Goal: Task Accomplishment & Management: Manage account settings

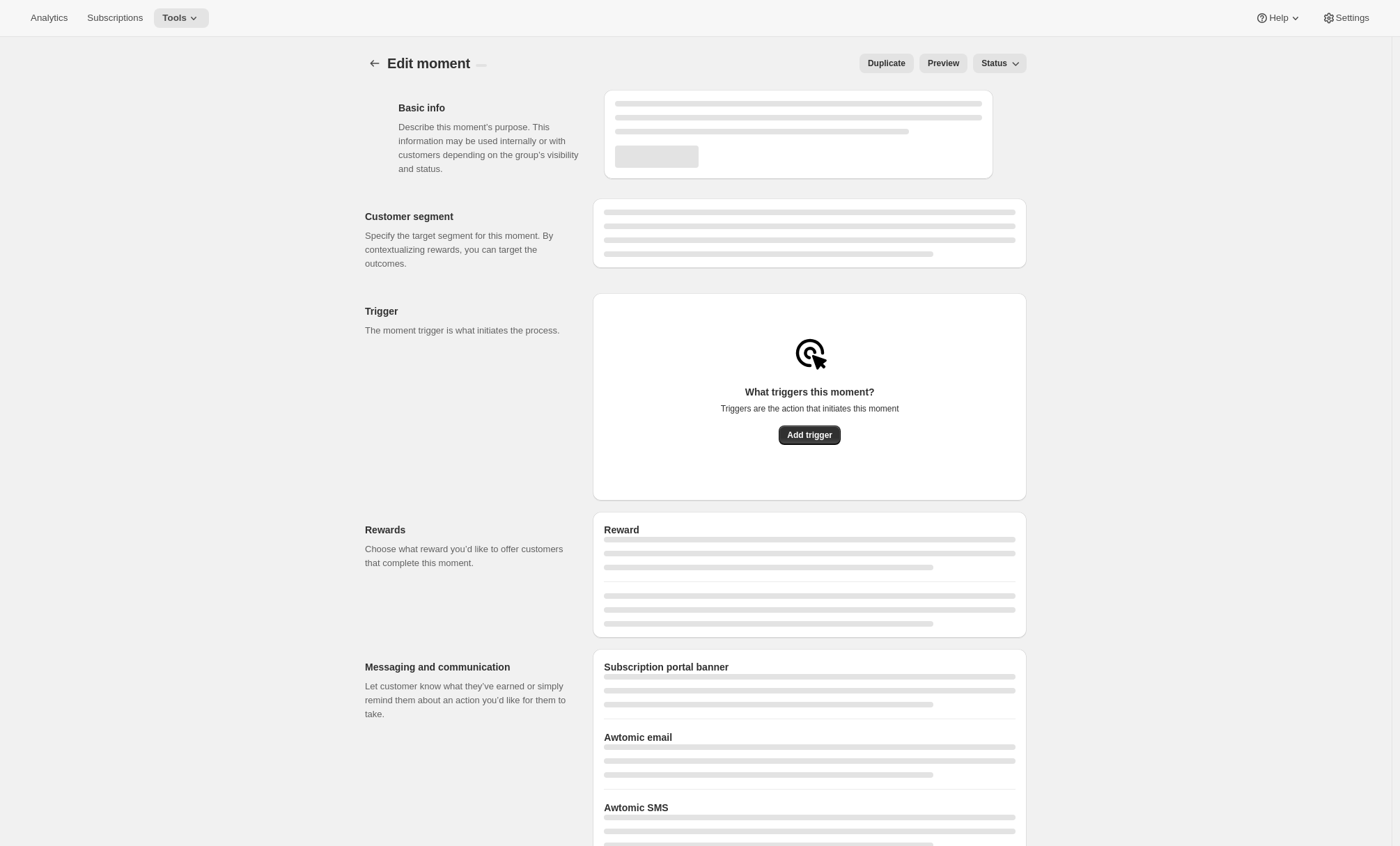
select select "FIXED_AMOUNT"
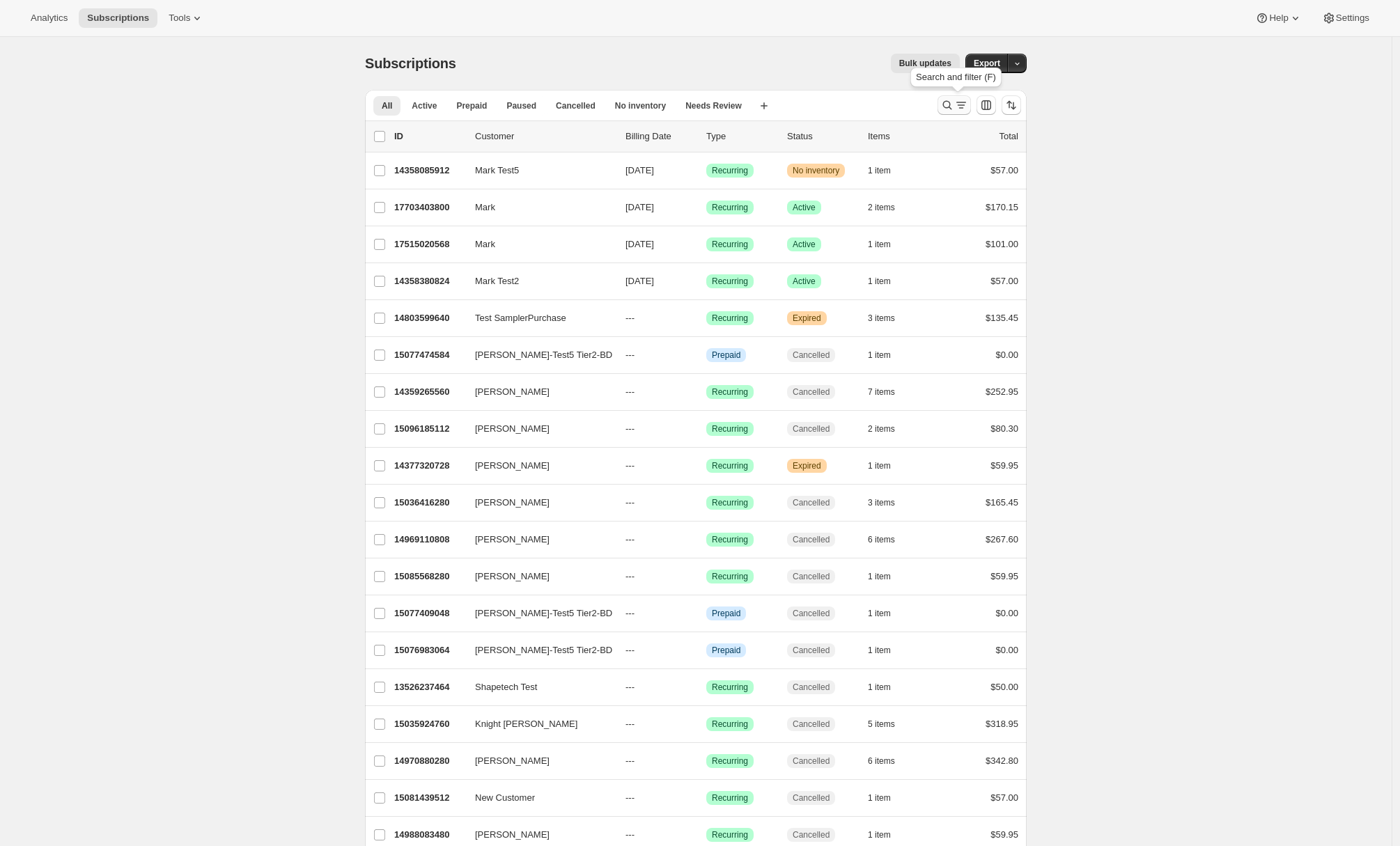
click at [968, 107] on icon "Search and filter results" at bounding box center [961, 104] width 14 height 14
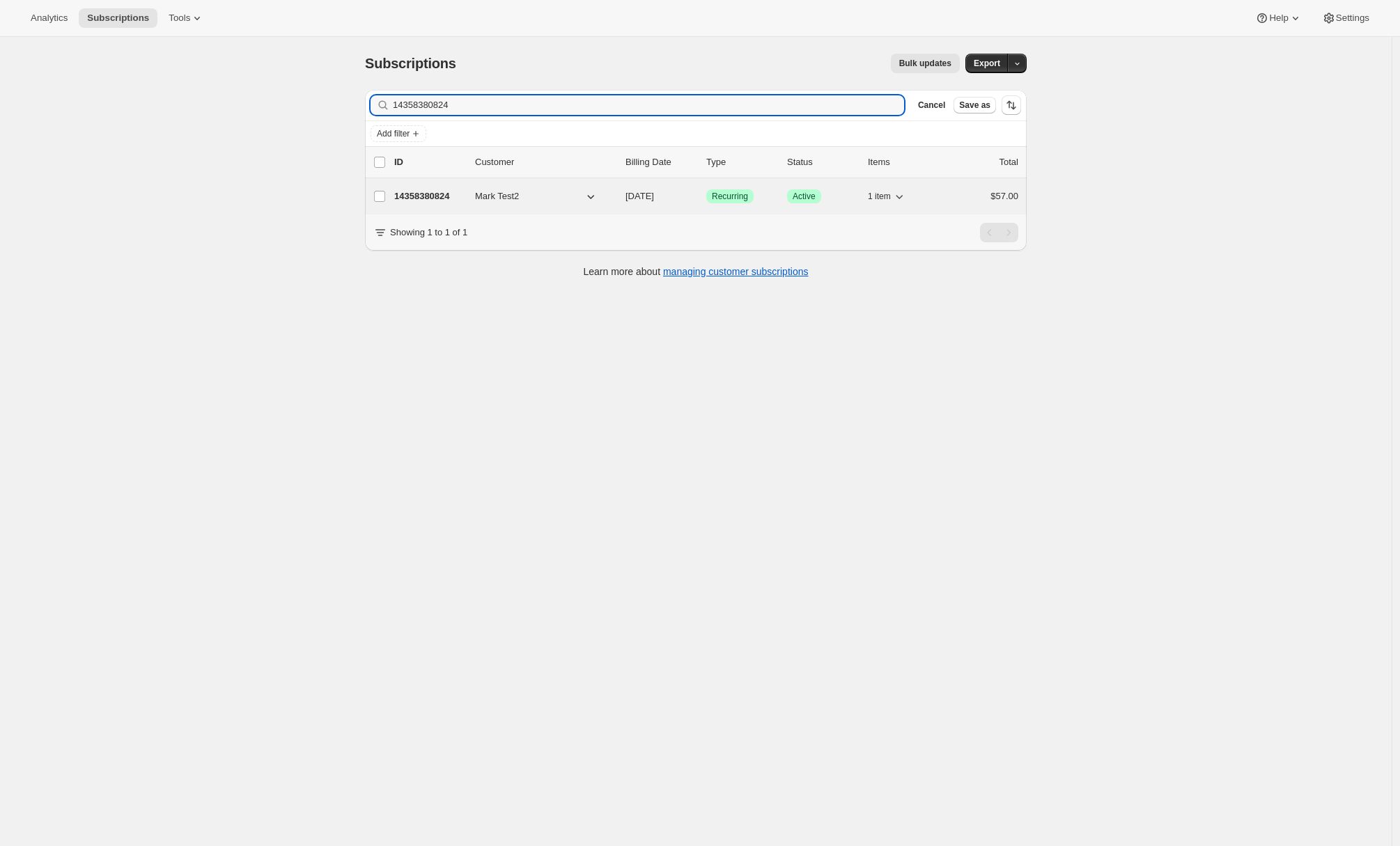
type input "14358380824"
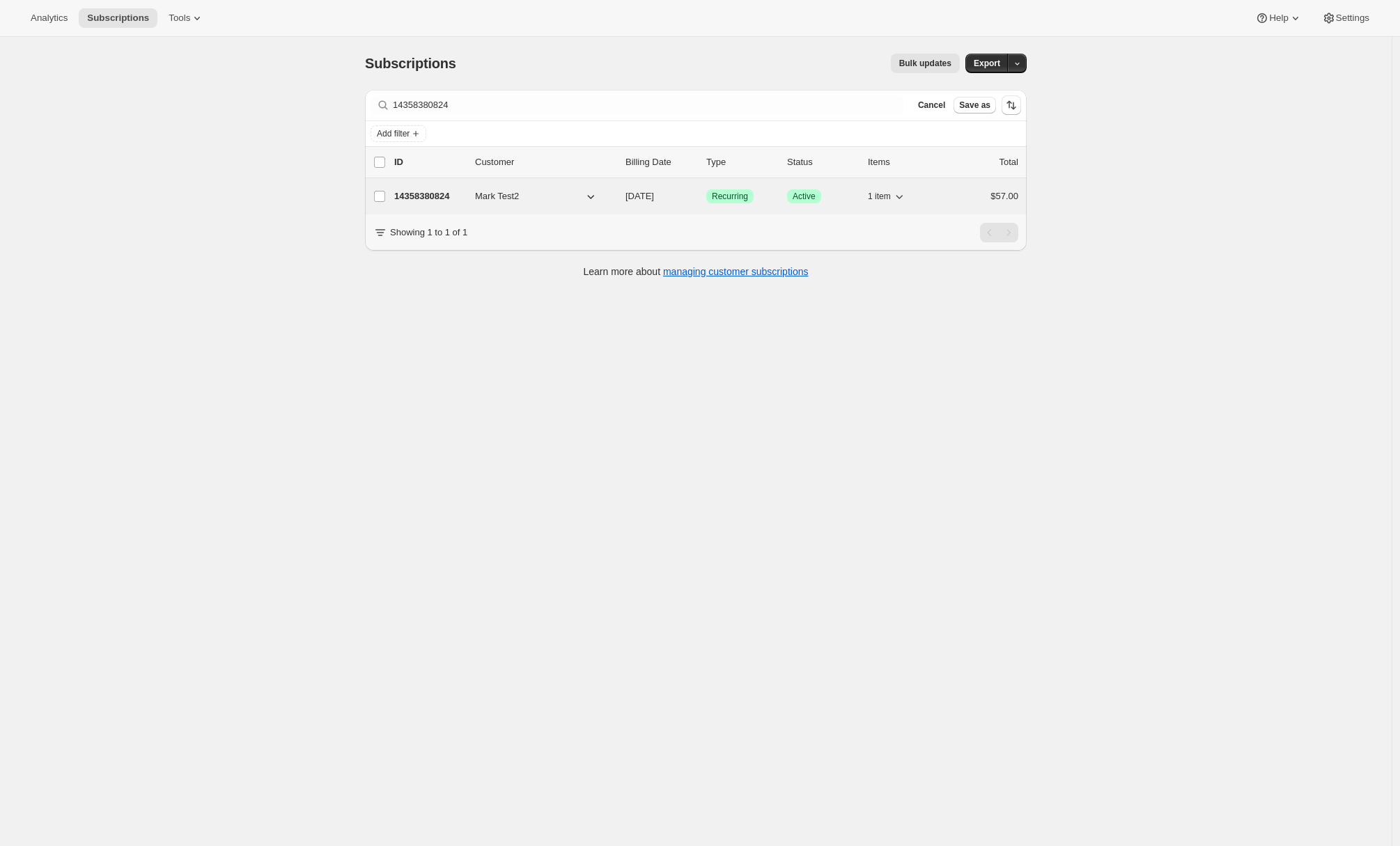
click at [428, 193] on p "14358380824" at bounding box center [429, 196] width 70 height 14
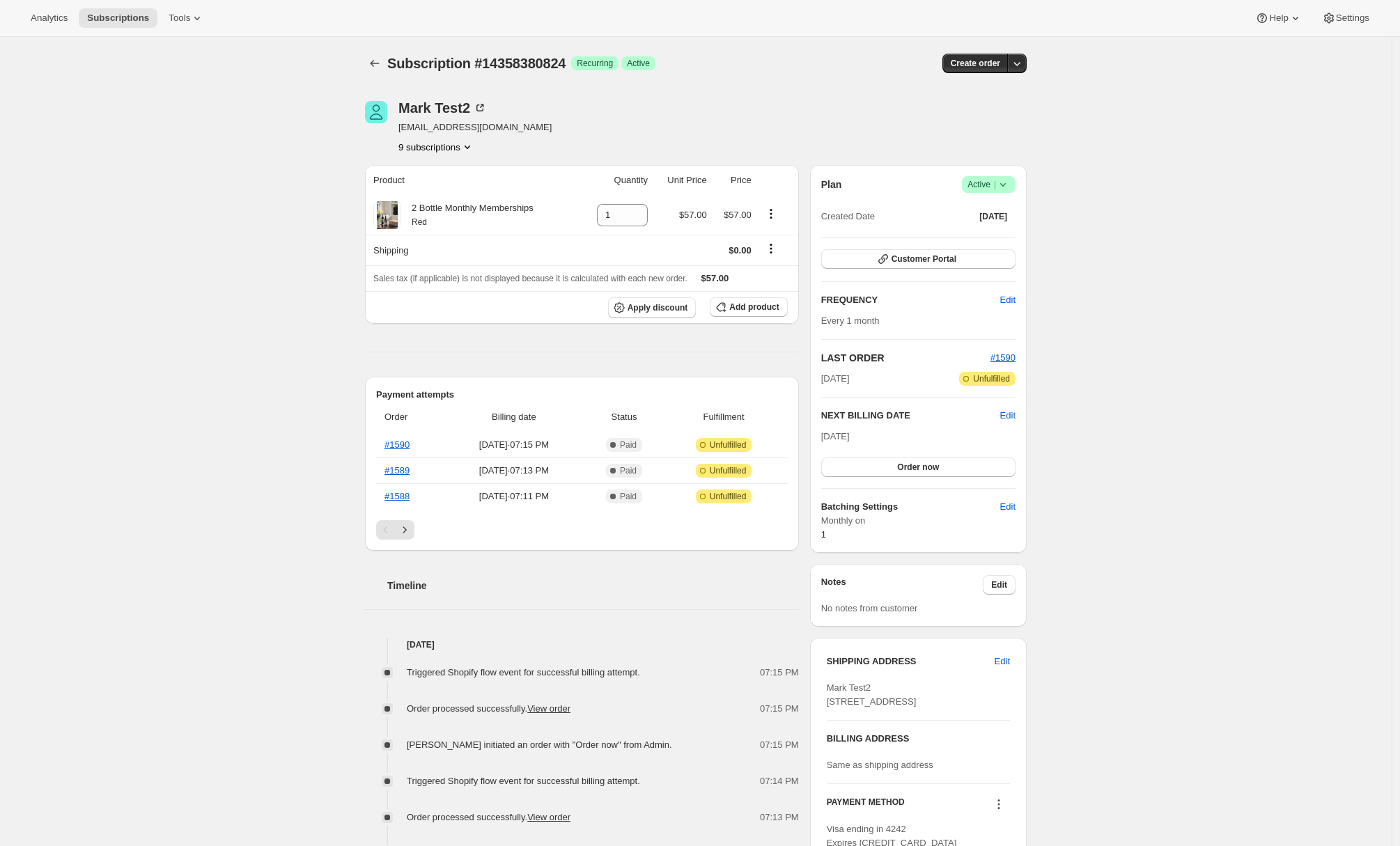
click at [474, 142] on icon "Product actions" at bounding box center [467, 146] width 14 height 14
click at [917, 258] on span "Customer Portal" at bounding box center [924, 259] width 65 height 11
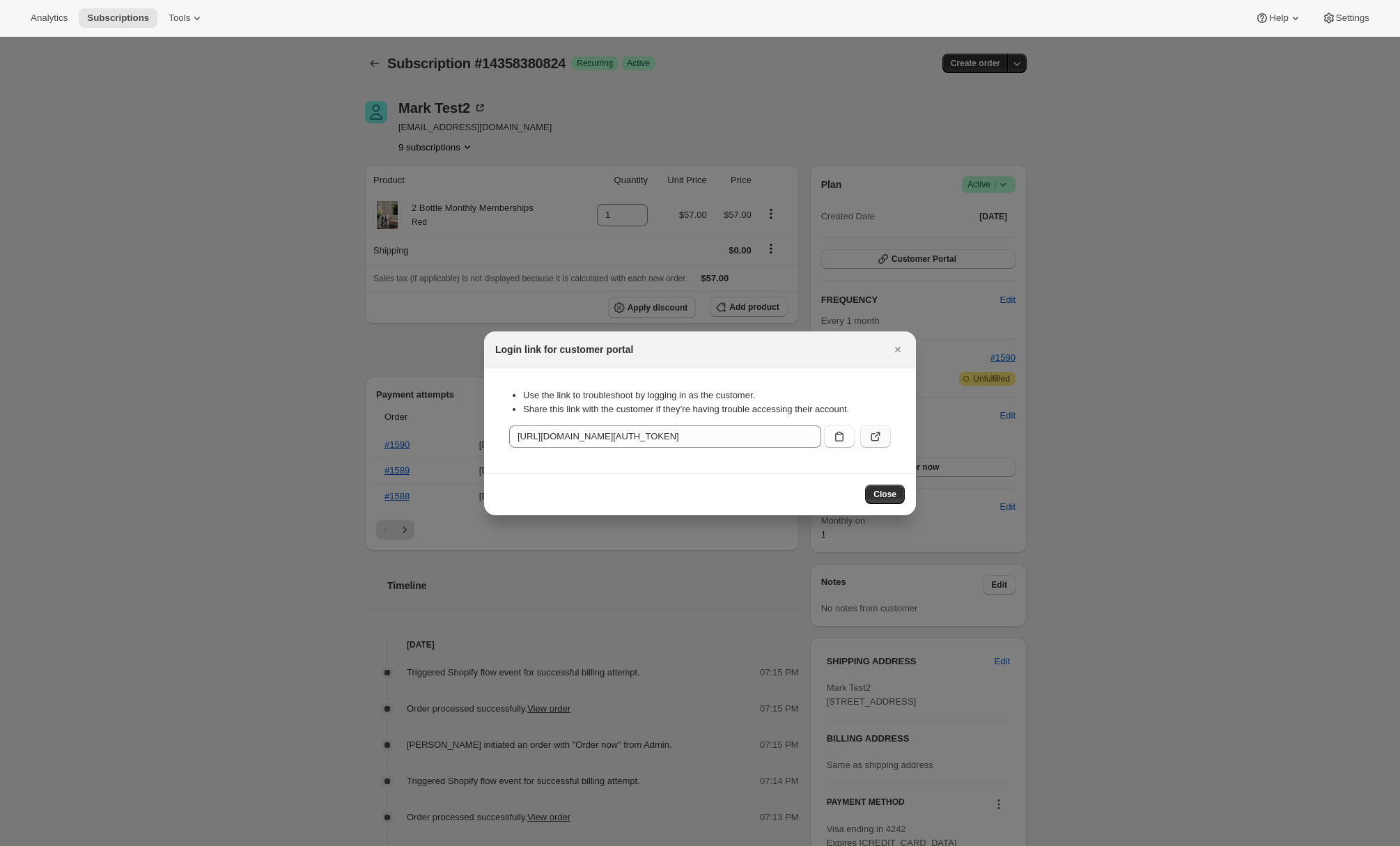
click at [880, 437] on icon ":rc9:" at bounding box center [875, 436] width 14 height 14
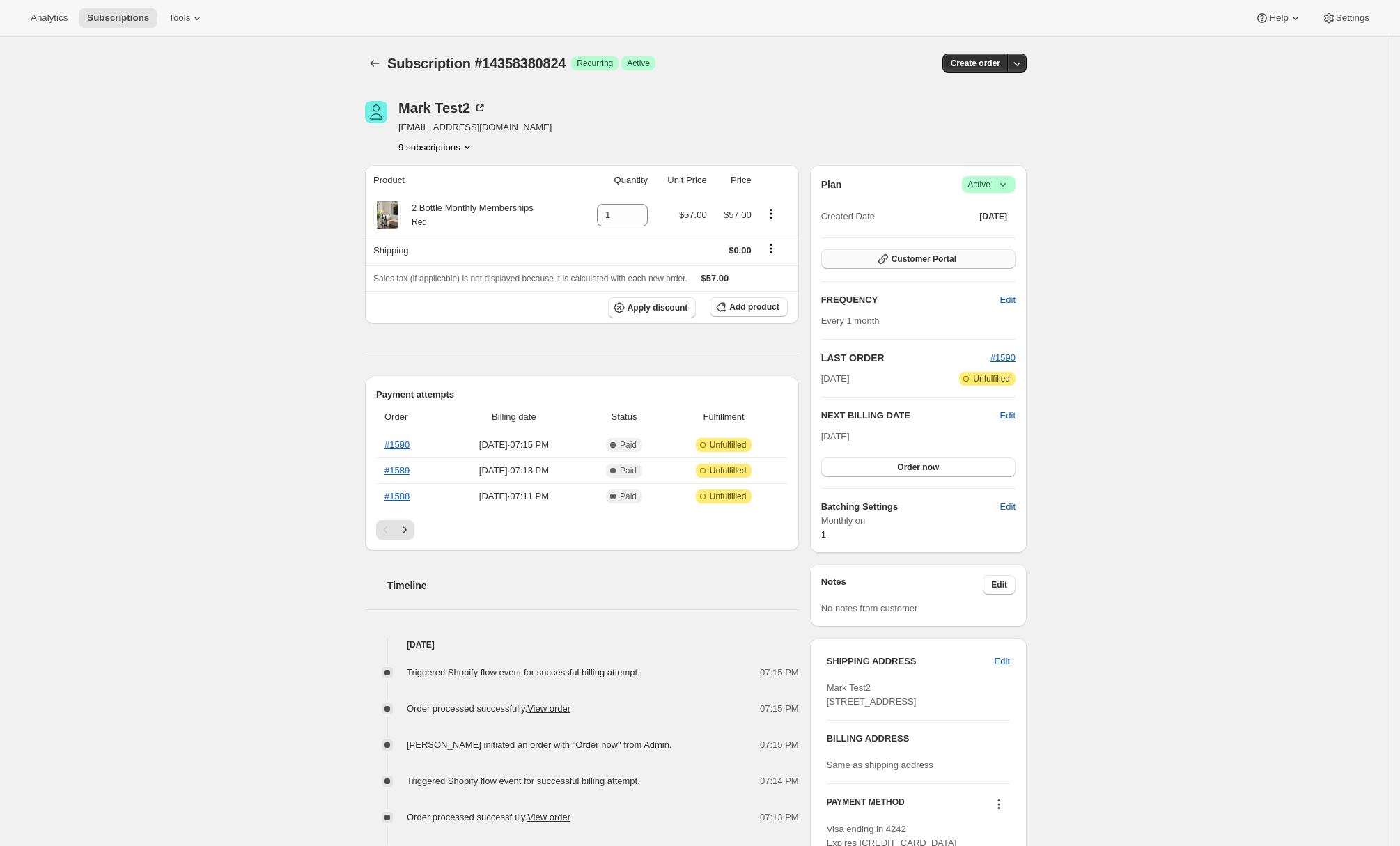
click at [963, 262] on button "Customer Portal" at bounding box center [919, 259] width 194 height 20
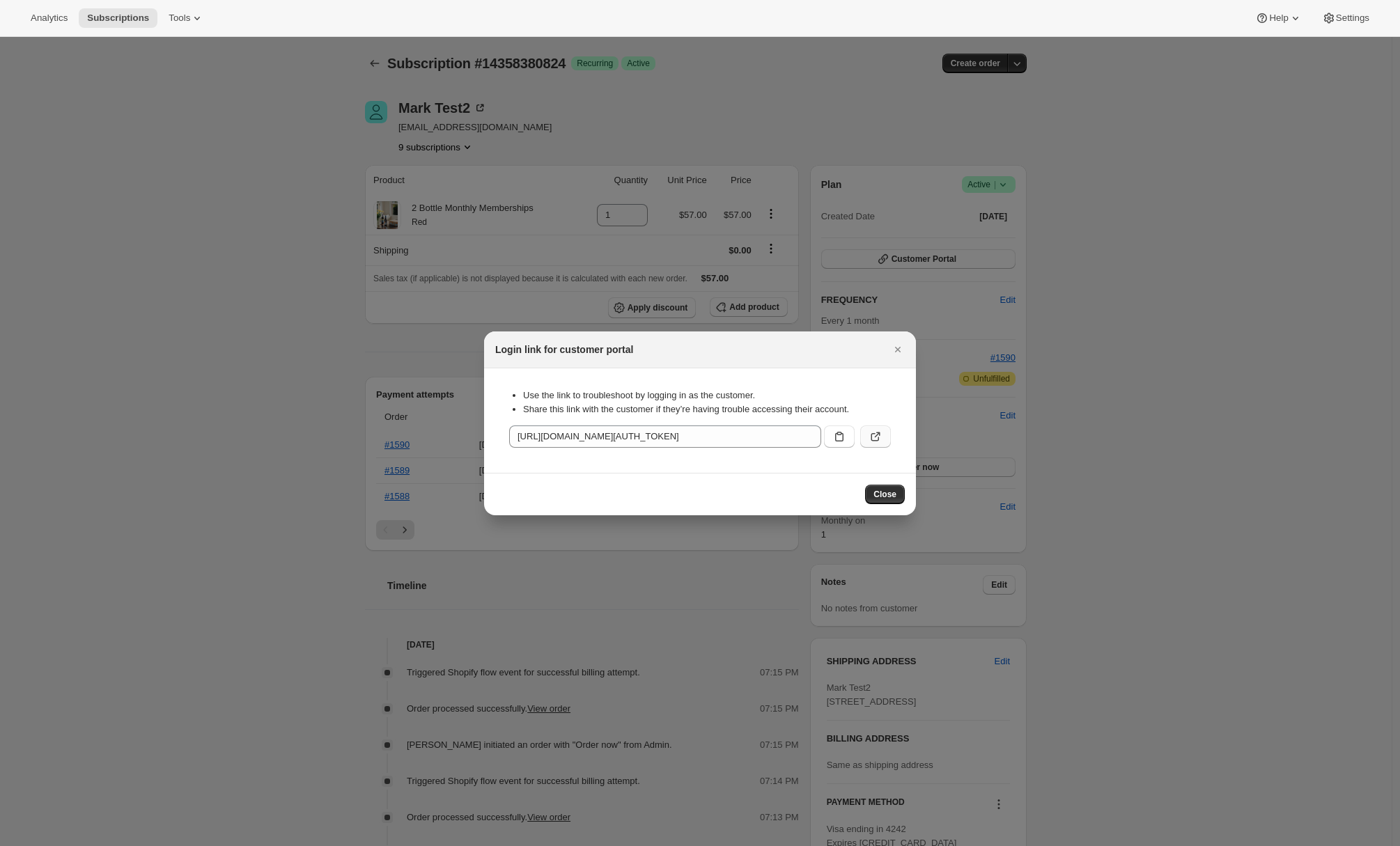
click at [874, 441] on icon ":r1g:" at bounding box center [875, 436] width 14 height 14
click at [898, 356] on button "Close" at bounding box center [898, 349] width 20 height 20
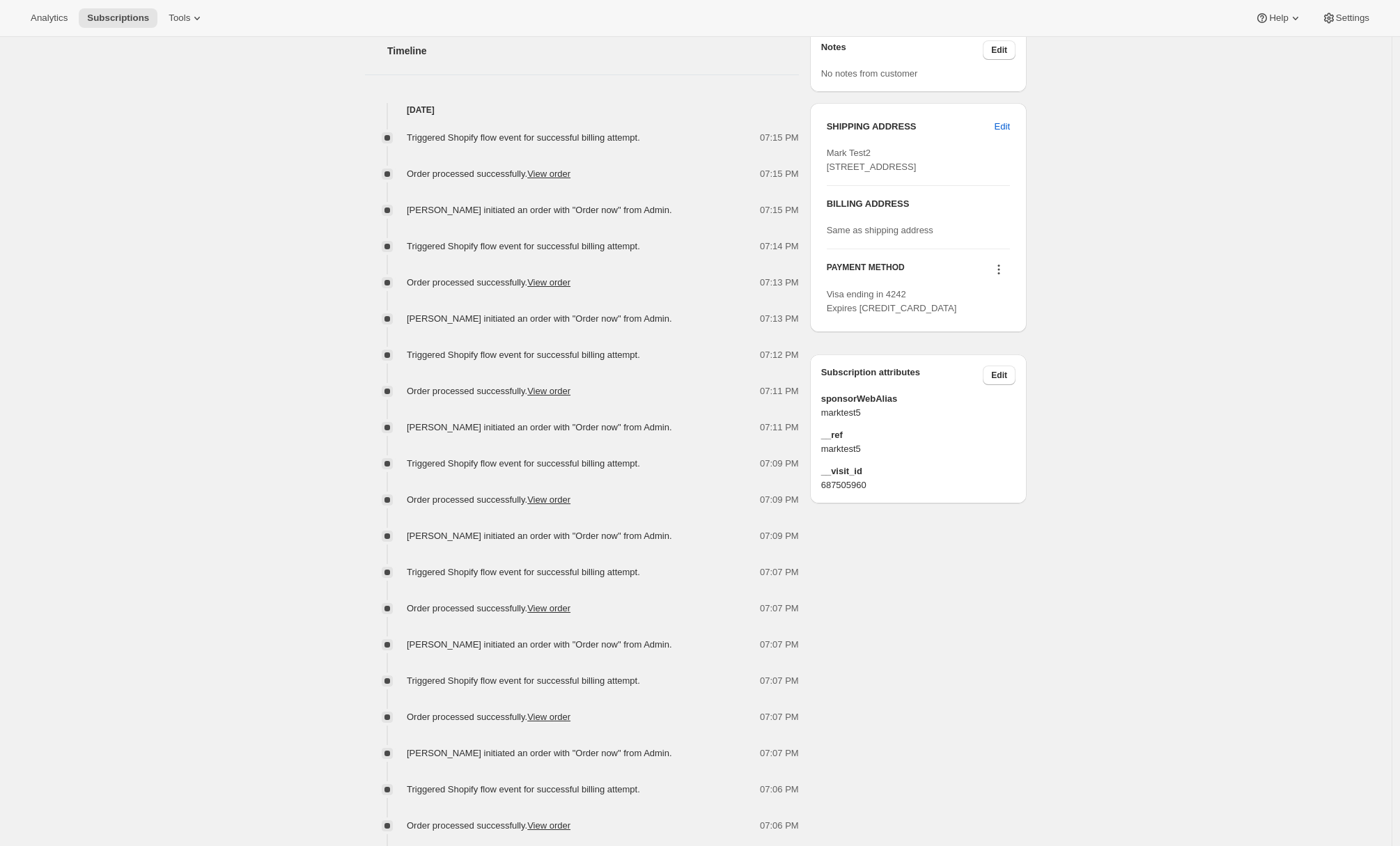
scroll to position [218, 0]
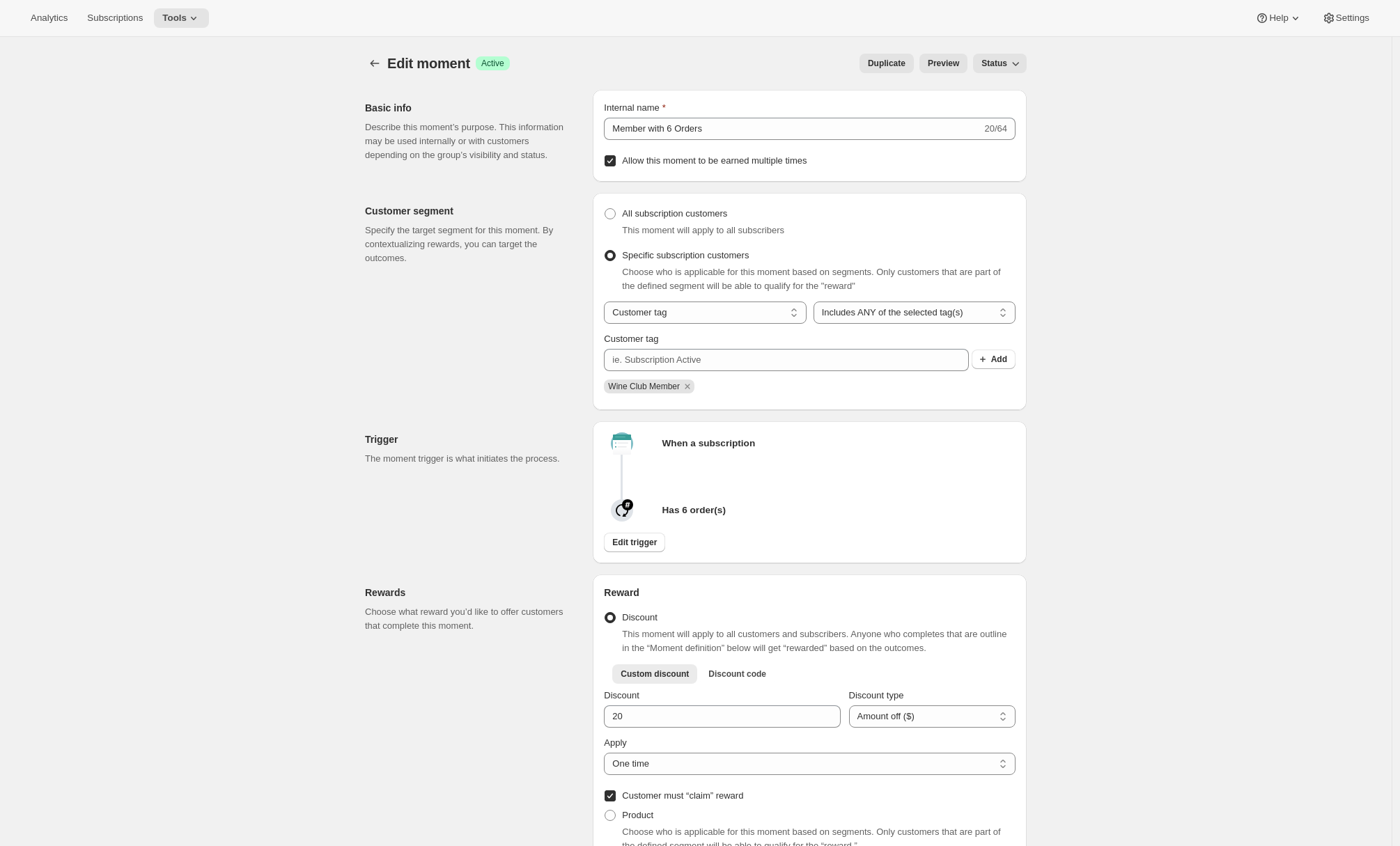
select select "FIXED_AMOUNT"
click at [186, 17] on span "Tools" at bounding box center [175, 17] width 25 height 11
click at [125, 20] on span "Subscriptions" at bounding box center [115, 17] width 56 height 11
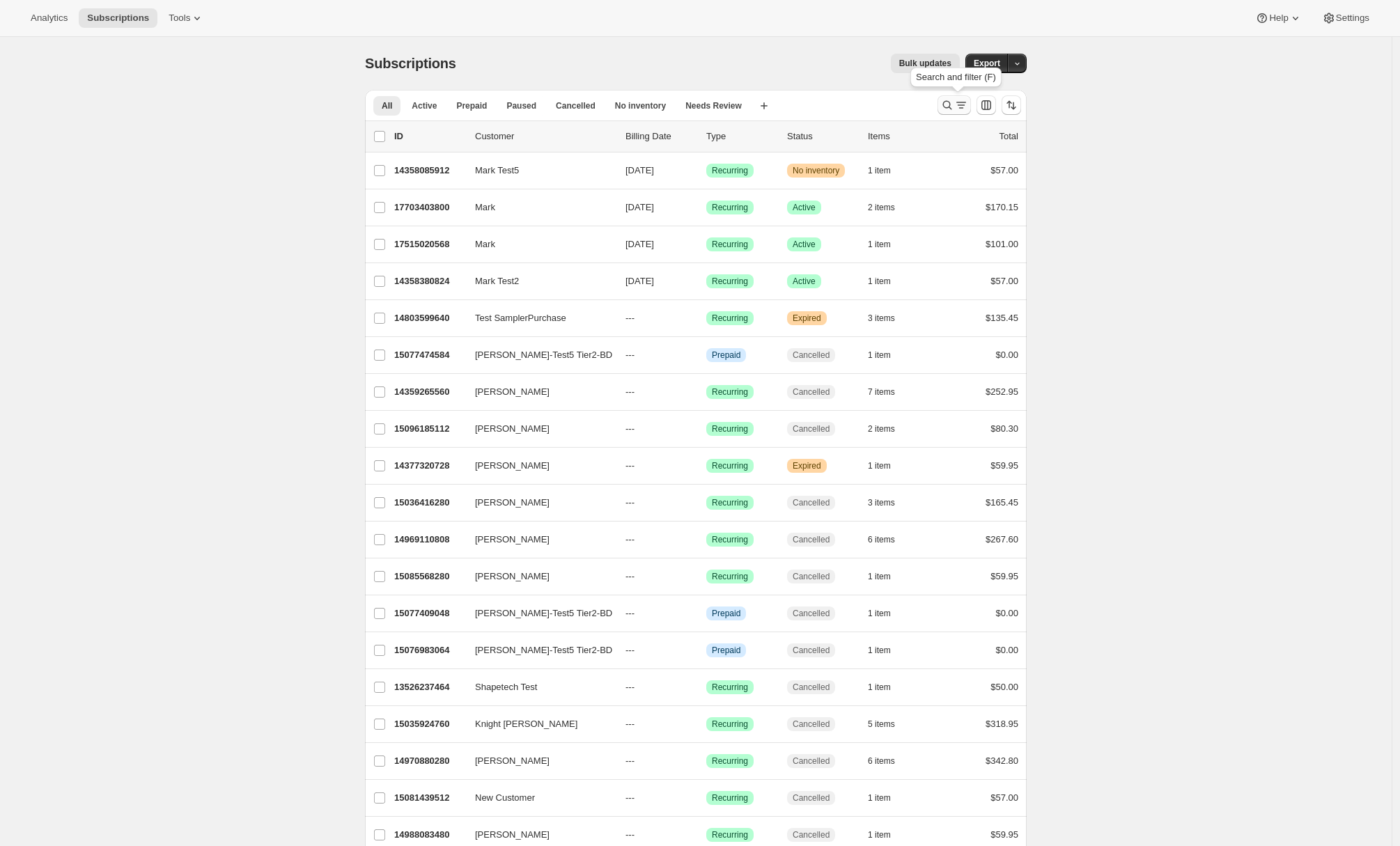
click at [966, 106] on icon "Search and filter results" at bounding box center [961, 104] width 14 height 14
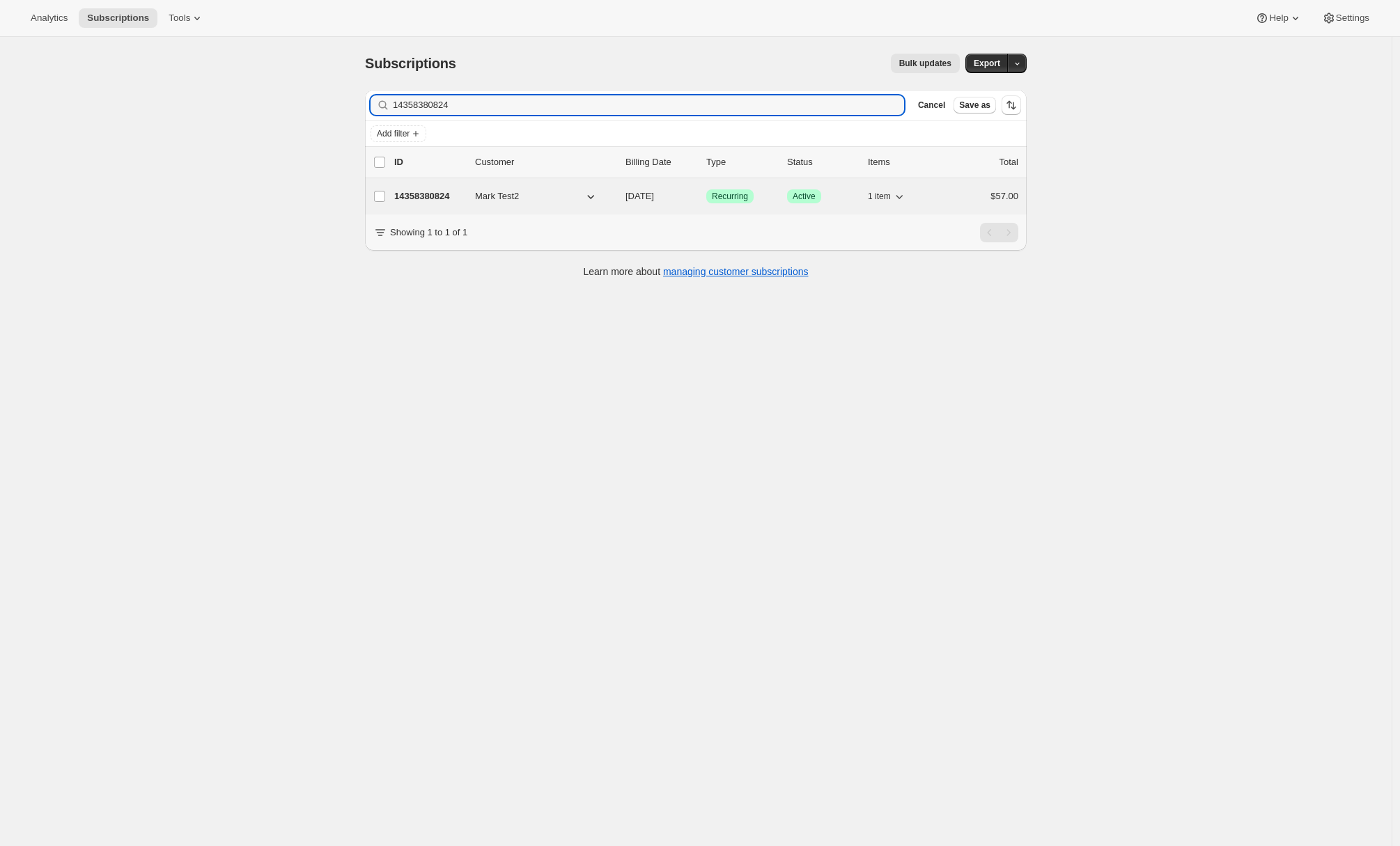
type input "14358380824"
click at [537, 202] on button "Mark Test2" at bounding box center [537, 196] width 139 height 22
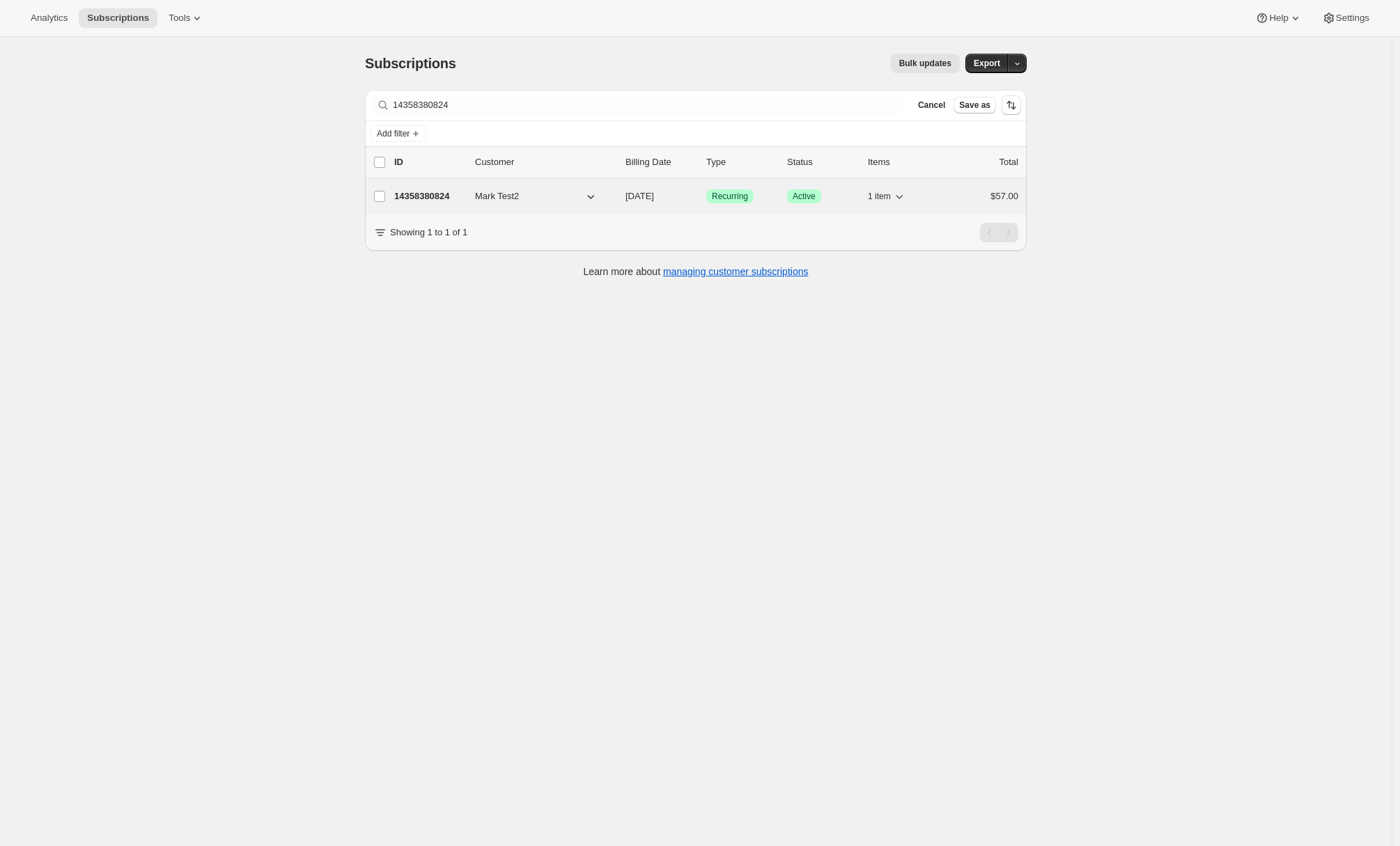
click at [431, 196] on p "14358380824" at bounding box center [429, 196] width 70 height 14
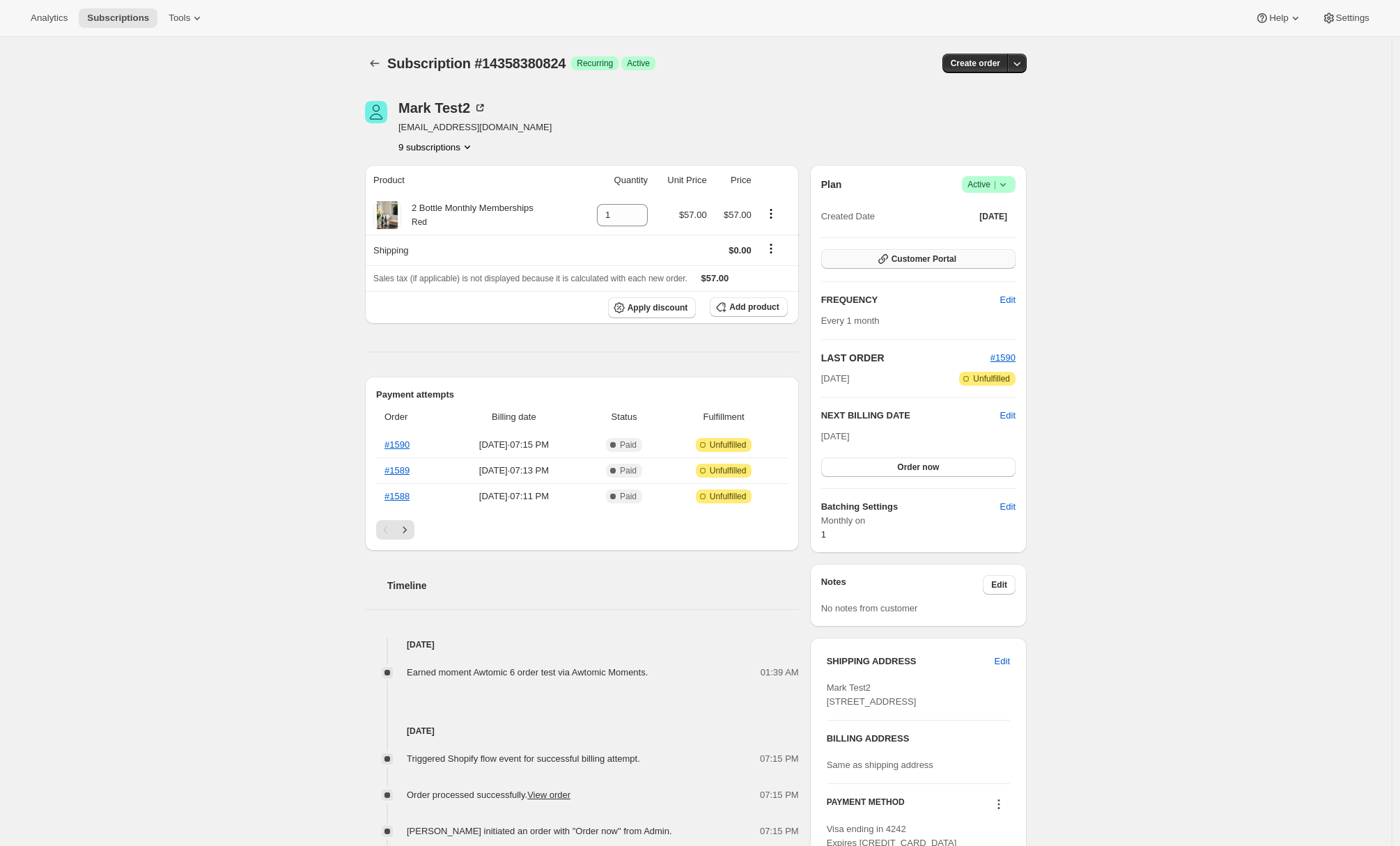
click at [929, 257] on span "Customer Portal" at bounding box center [924, 259] width 65 height 11
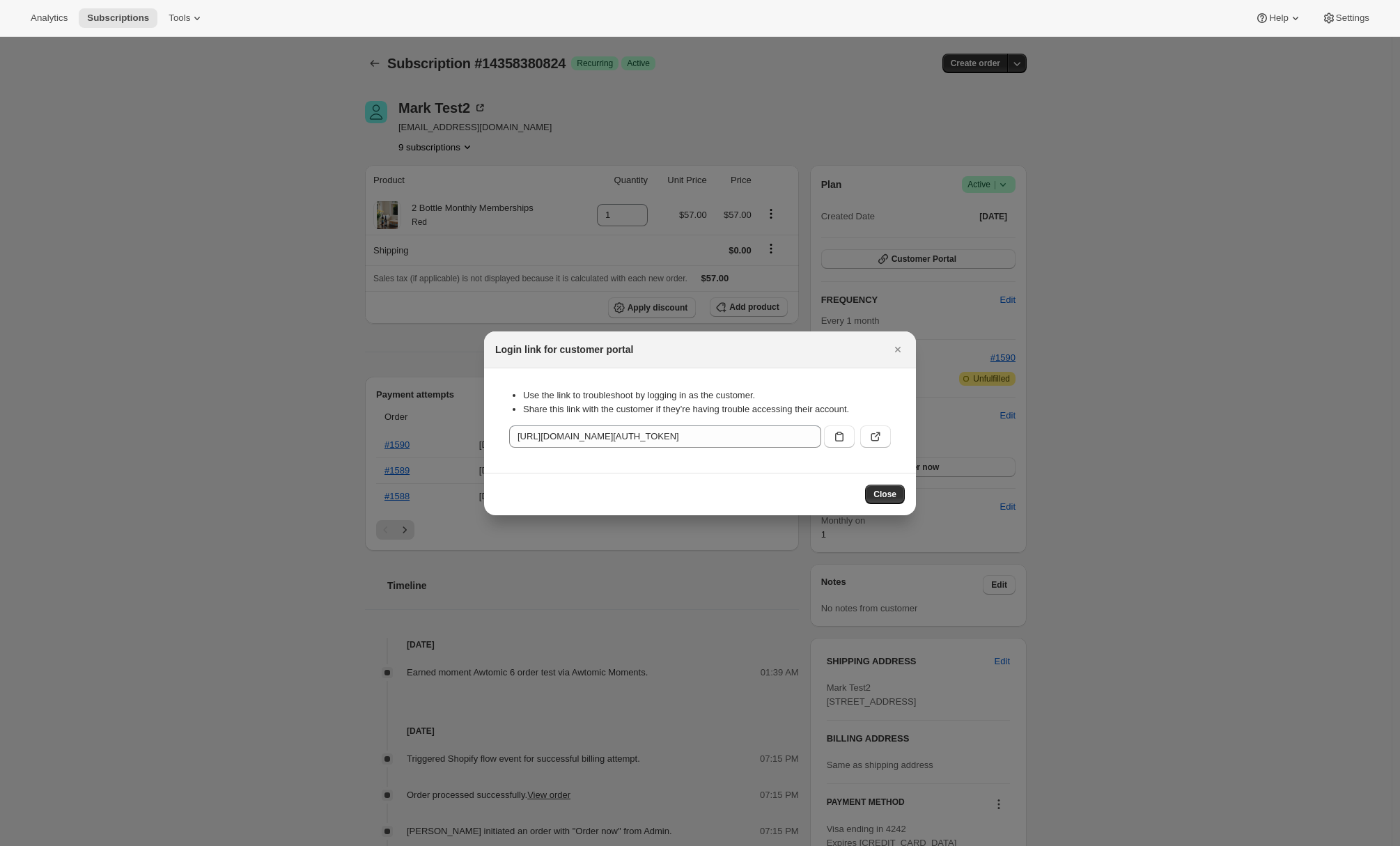
click at [883, 427] on button ":rqp:" at bounding box center [875, 436] width 30 height 22
click at [906, 352] on button "Close" at bounding box center [898, 349] width 20 height 20
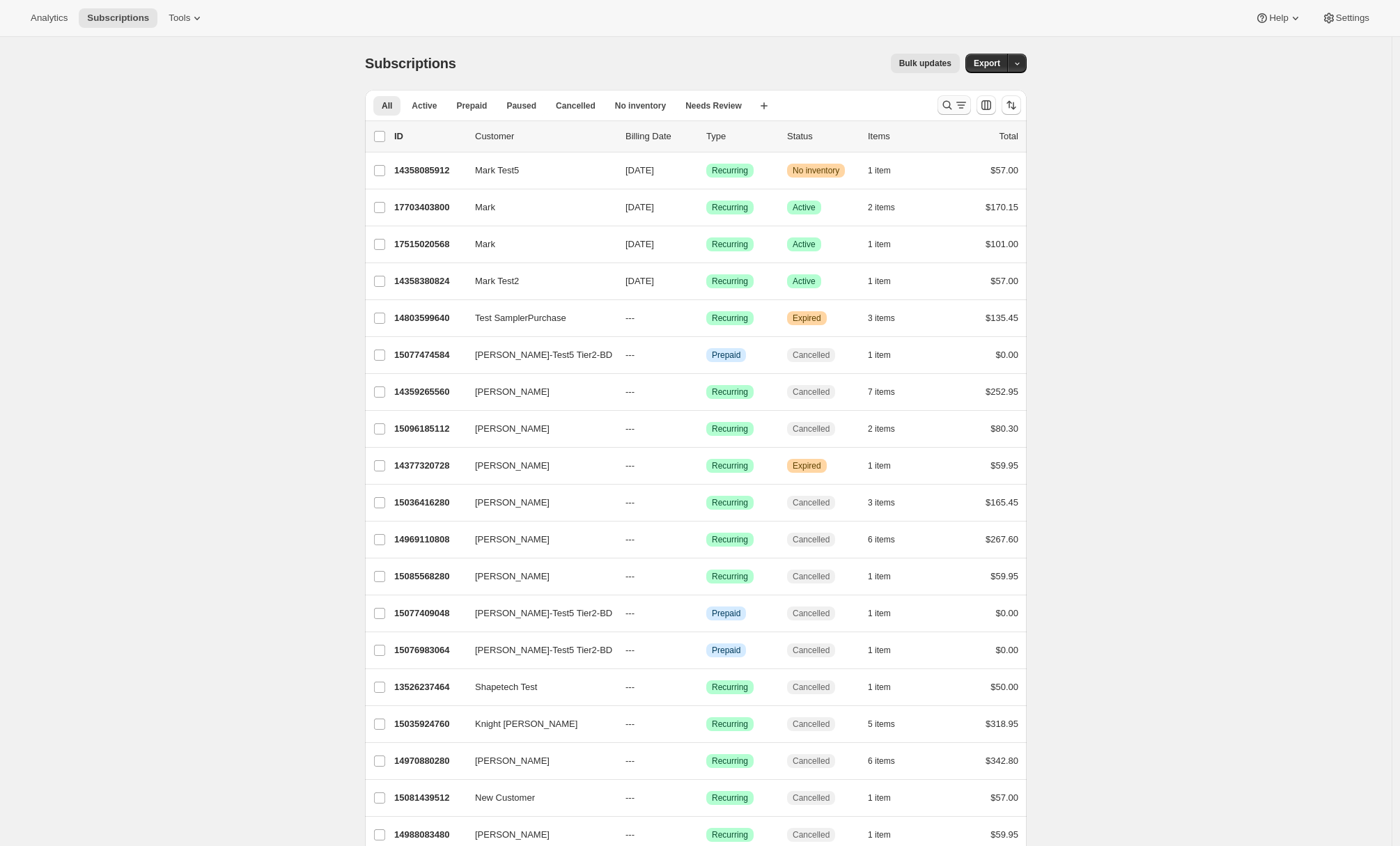
click at [950, 102] on icon "Search and filter results" at bounding box center [947, 104] width 14 height 14
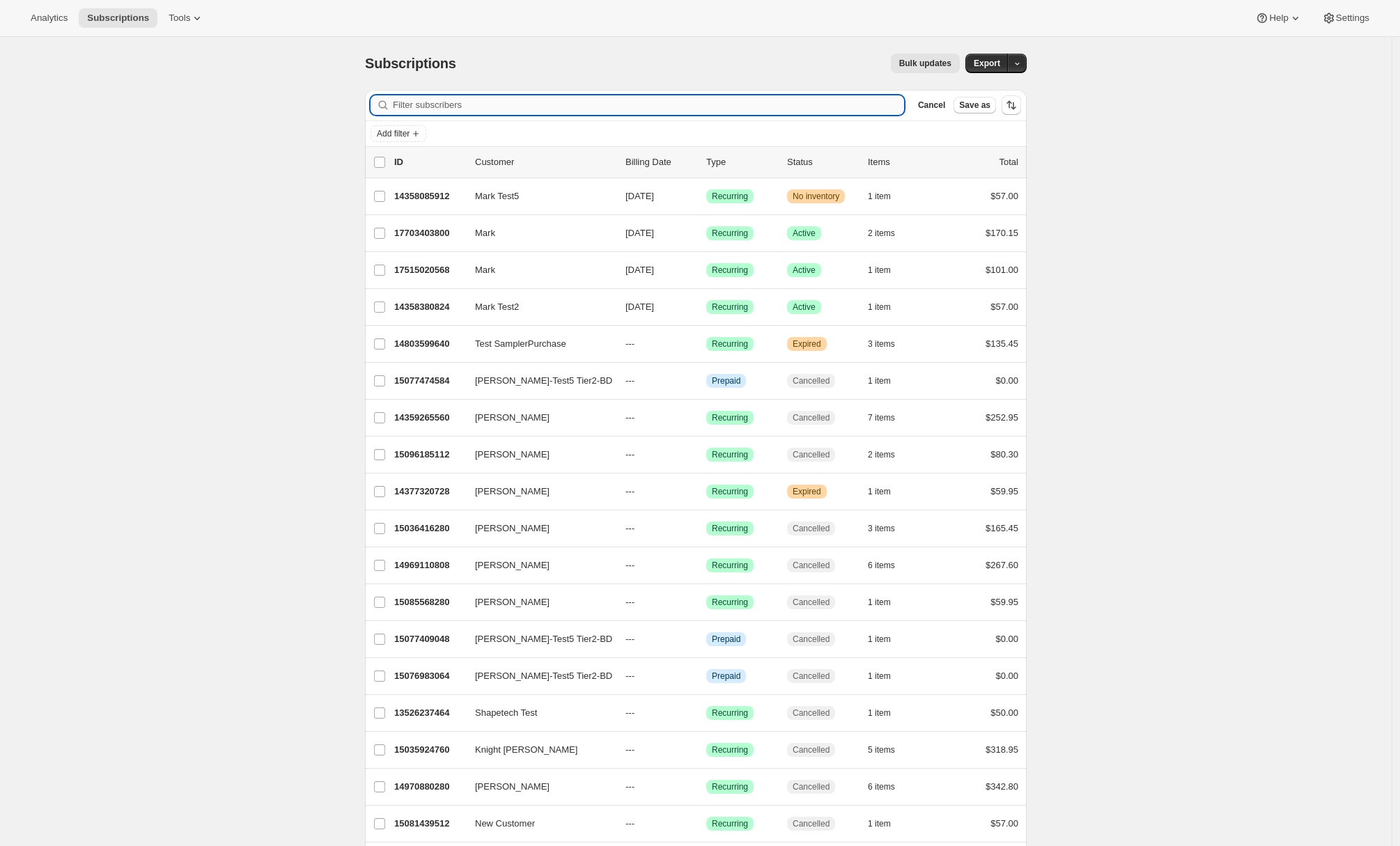
click at [732, 110] on input "Filter subscribers" at bounding box center [648, 105] width 511 height 20
paste input "[URL][DOMAIN_NAME]"
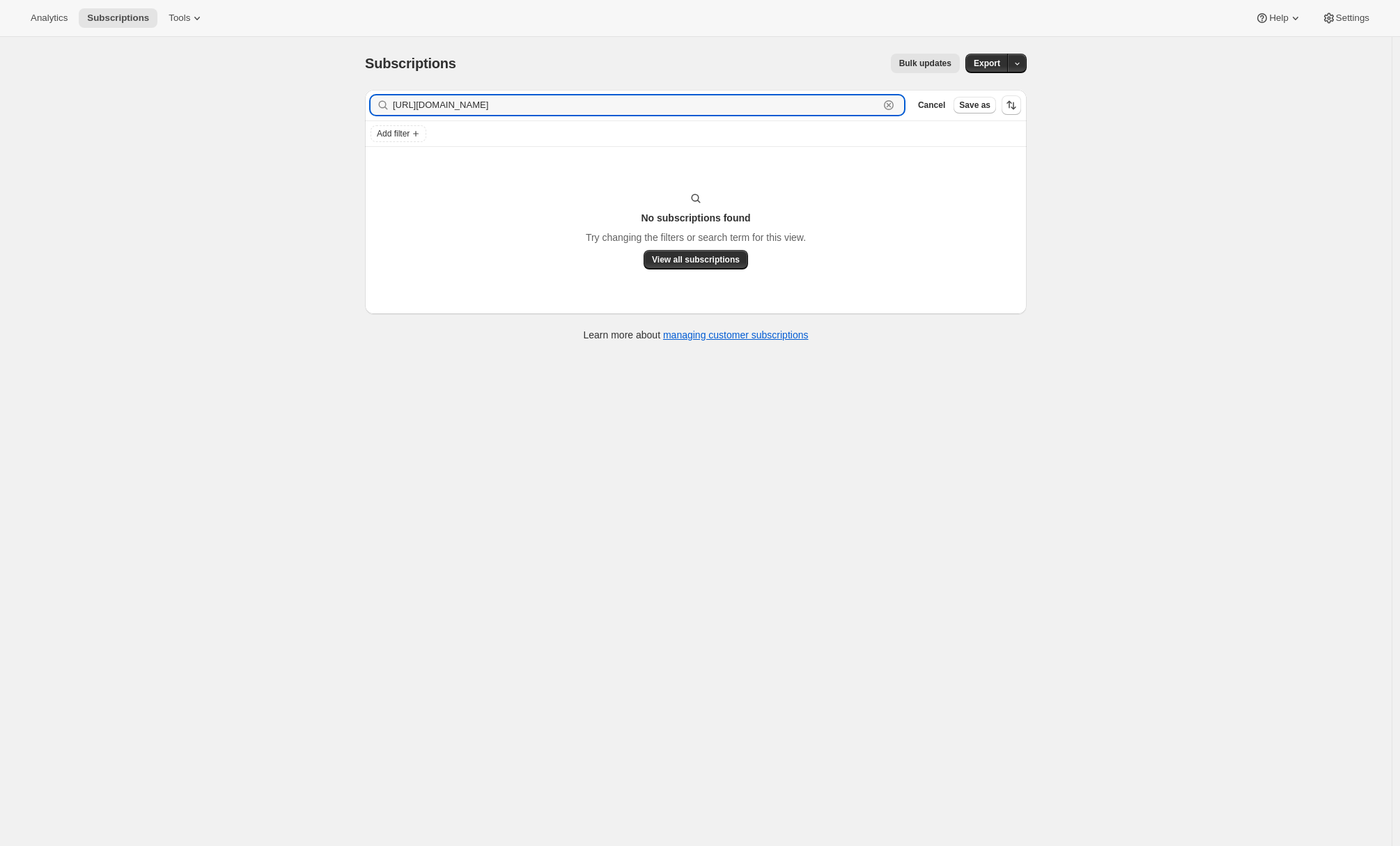
drag, startPoint x: 743, startPoint y: 105, endPoint x: 133, endPoint y: 92, distance: 610.1
click at [133, 92] on div "Subscriptions. This page is ready Subscriptions Bulk updates More actions Bulk …" at bounding box center [695, 460] width 1391 height 846
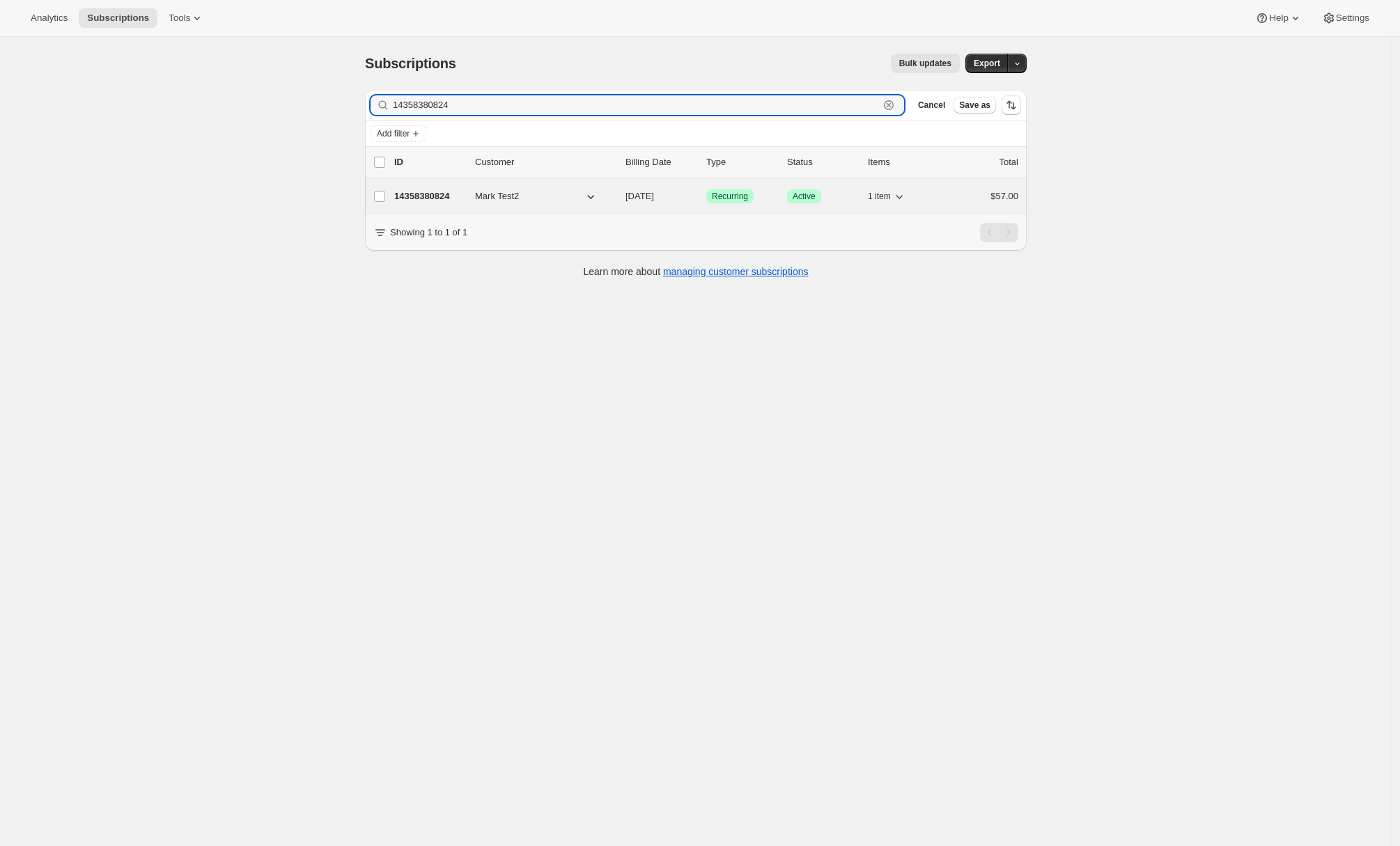
type input "14358380824"
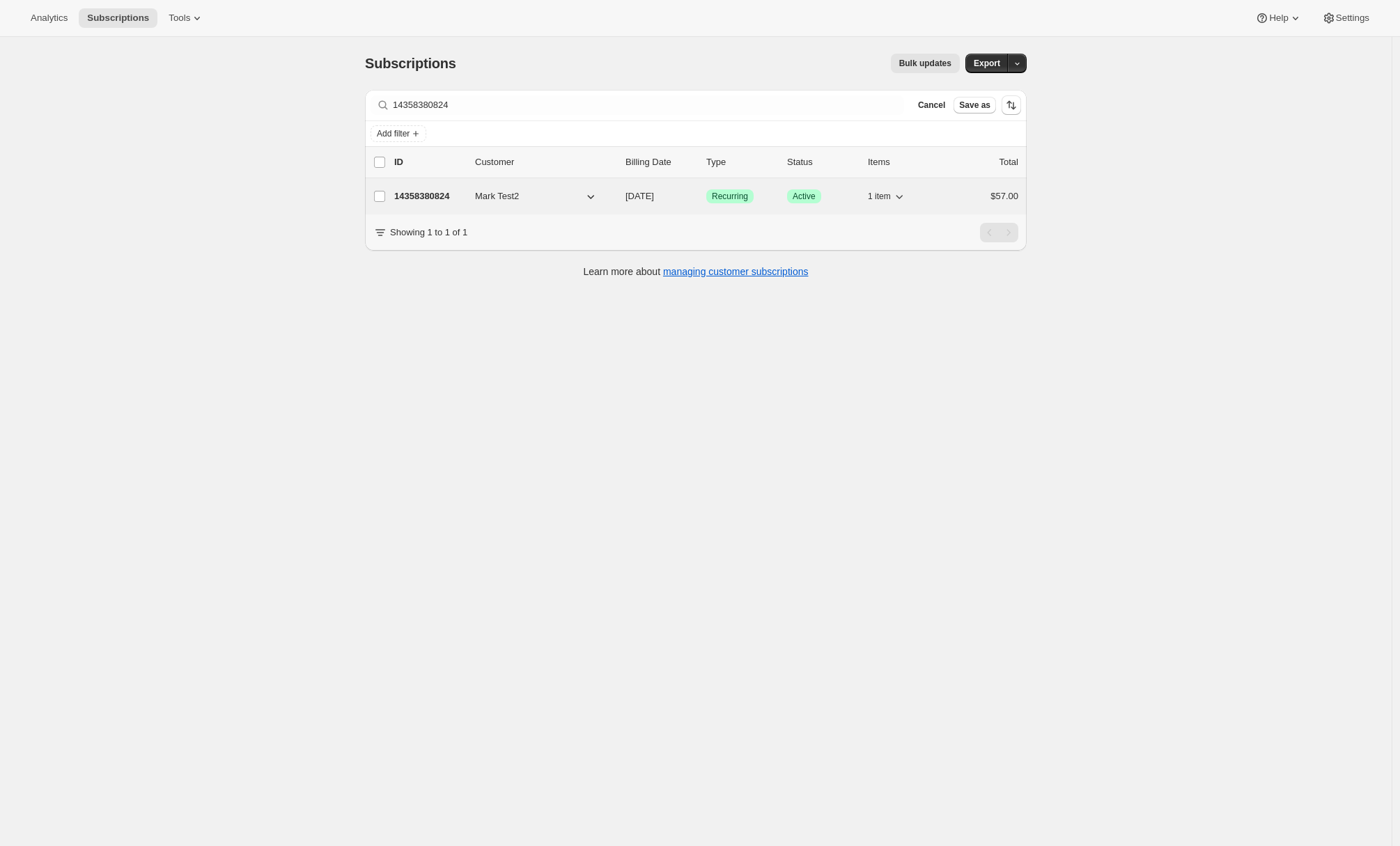
click at [423, 193] on p "14358380824" at bounding box center [429, 196] width 70 height 14
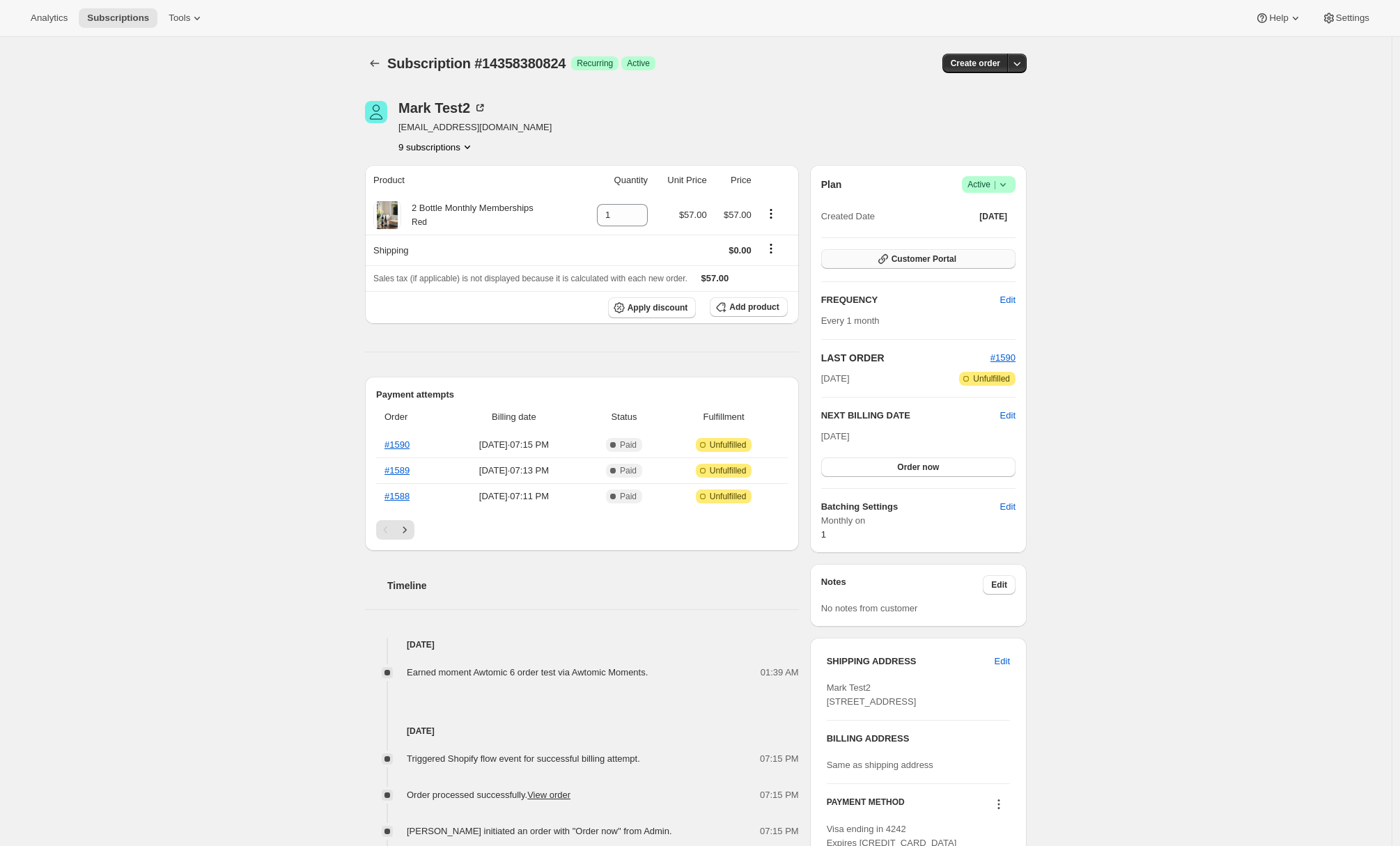
click at [954, 260] on span "Customer Portal" at bounding box center [924, 259] width 65 height 11
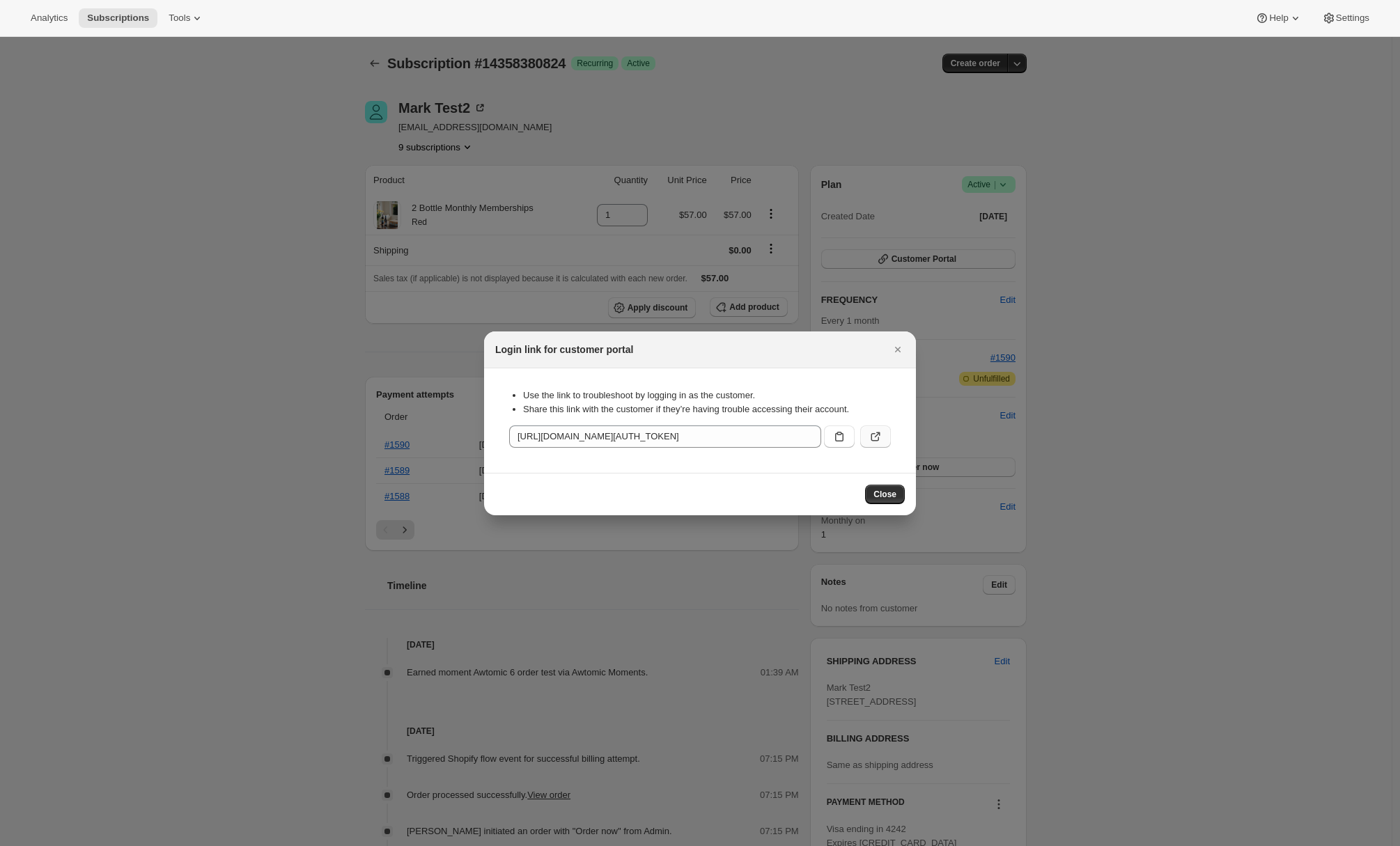
click at [873, 436] on icon ":rcm:" at bounding box center [875, 436] width 14 height 14
click at [901, 349] on icon "Close" at bounding box center [898, 349] width 14 height 14
